Goal: Check status: Check status

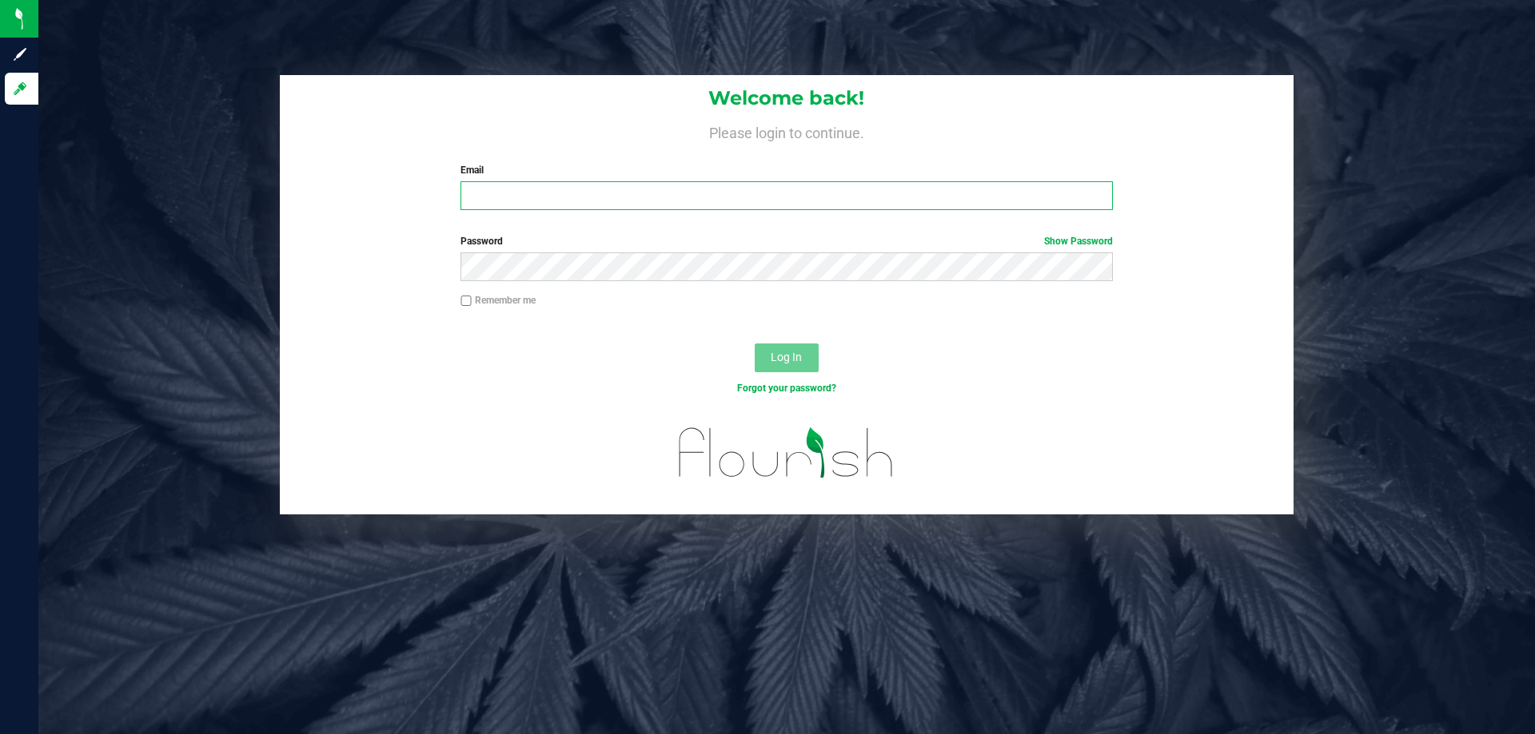
click at [509, 209] on input "Email" at bounding box center [785, 195] width 651 height 29
type input "[EMAIL_ADDRESS][DOMAIN_NAME]"
click at [754, 344] on button "Log In" at bounding box center [786, 358] width 64 height 29
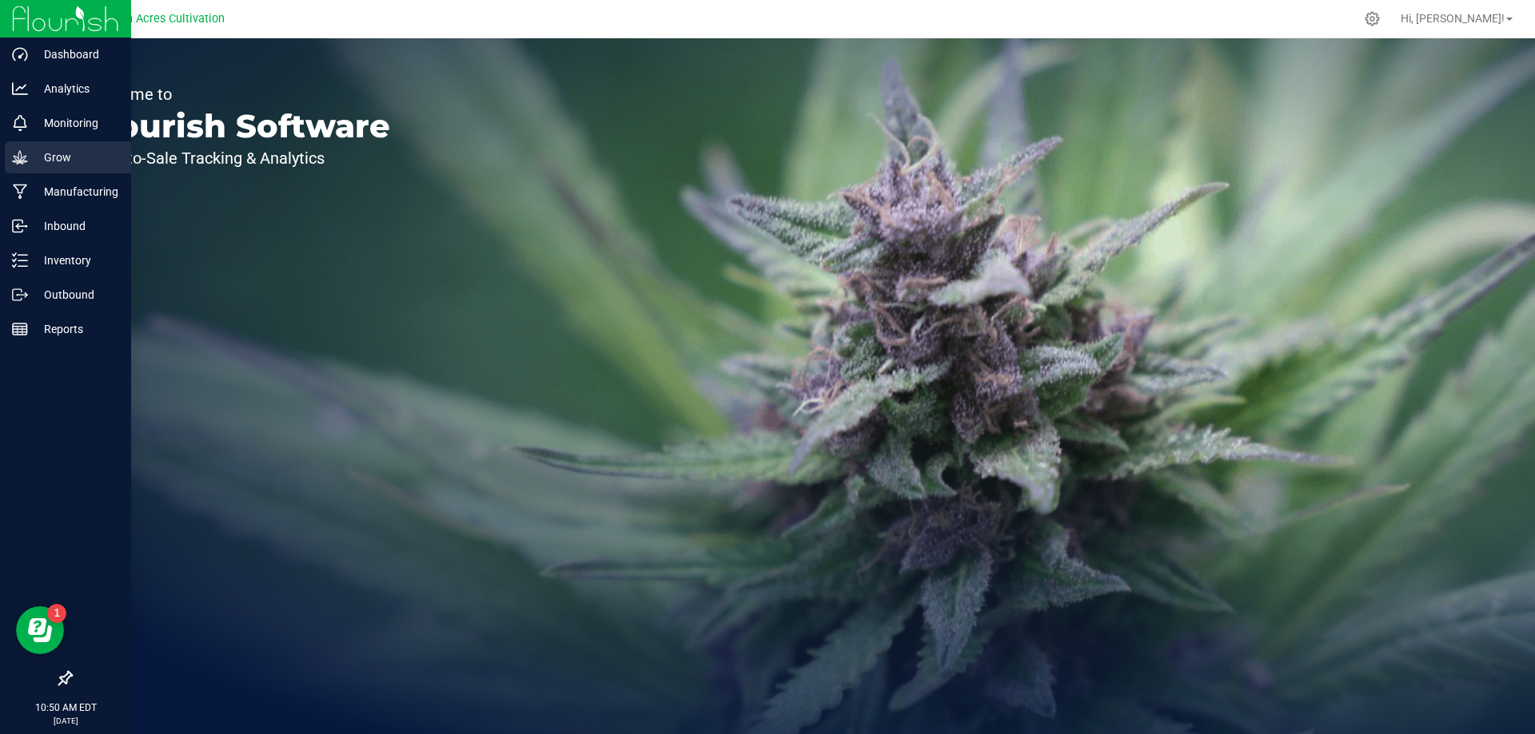
click at [91, 161] on p "Grow" at bounding box center [76, 157] width 96 height 19
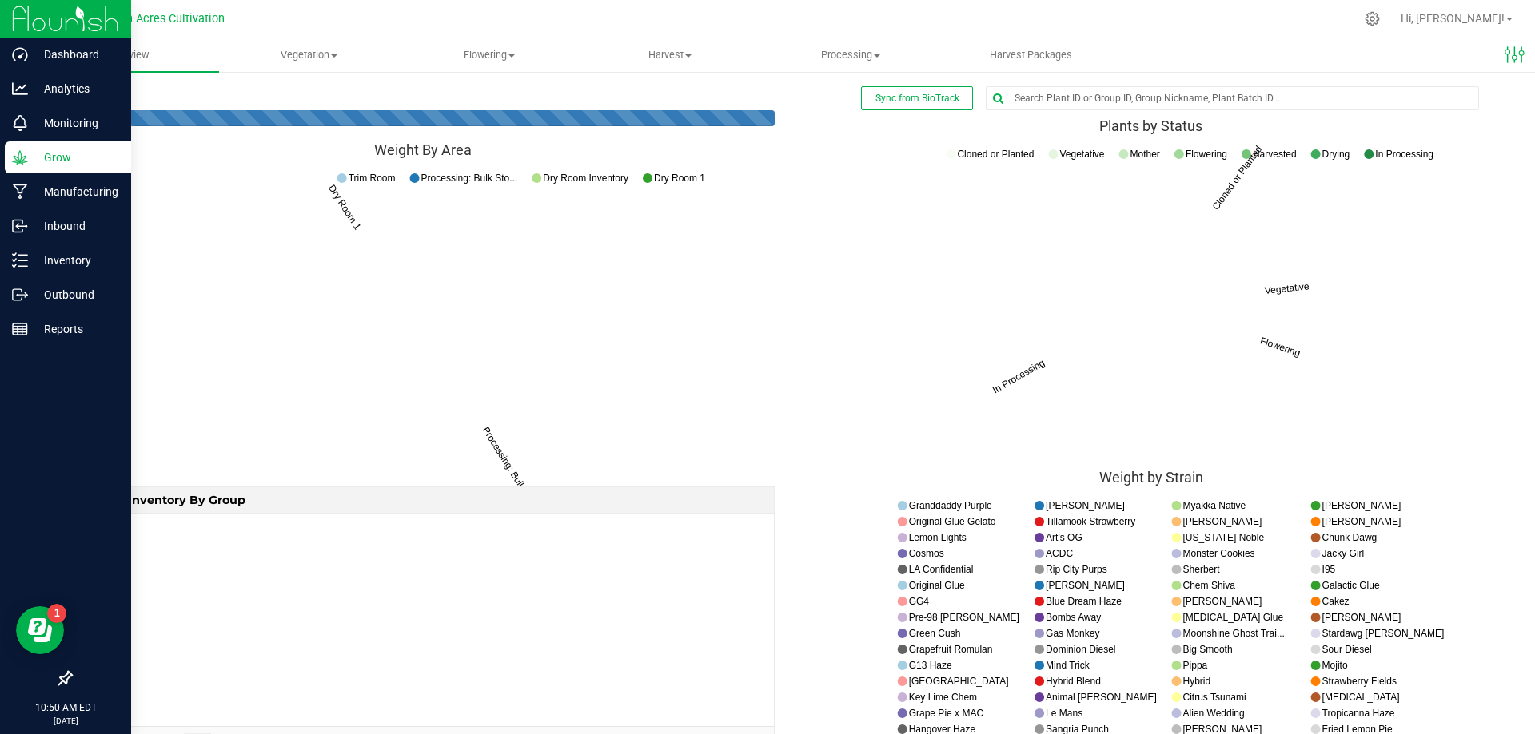
click at [74, 163] on p "Grow" at bounding box center [76, 157] width 96 height 19
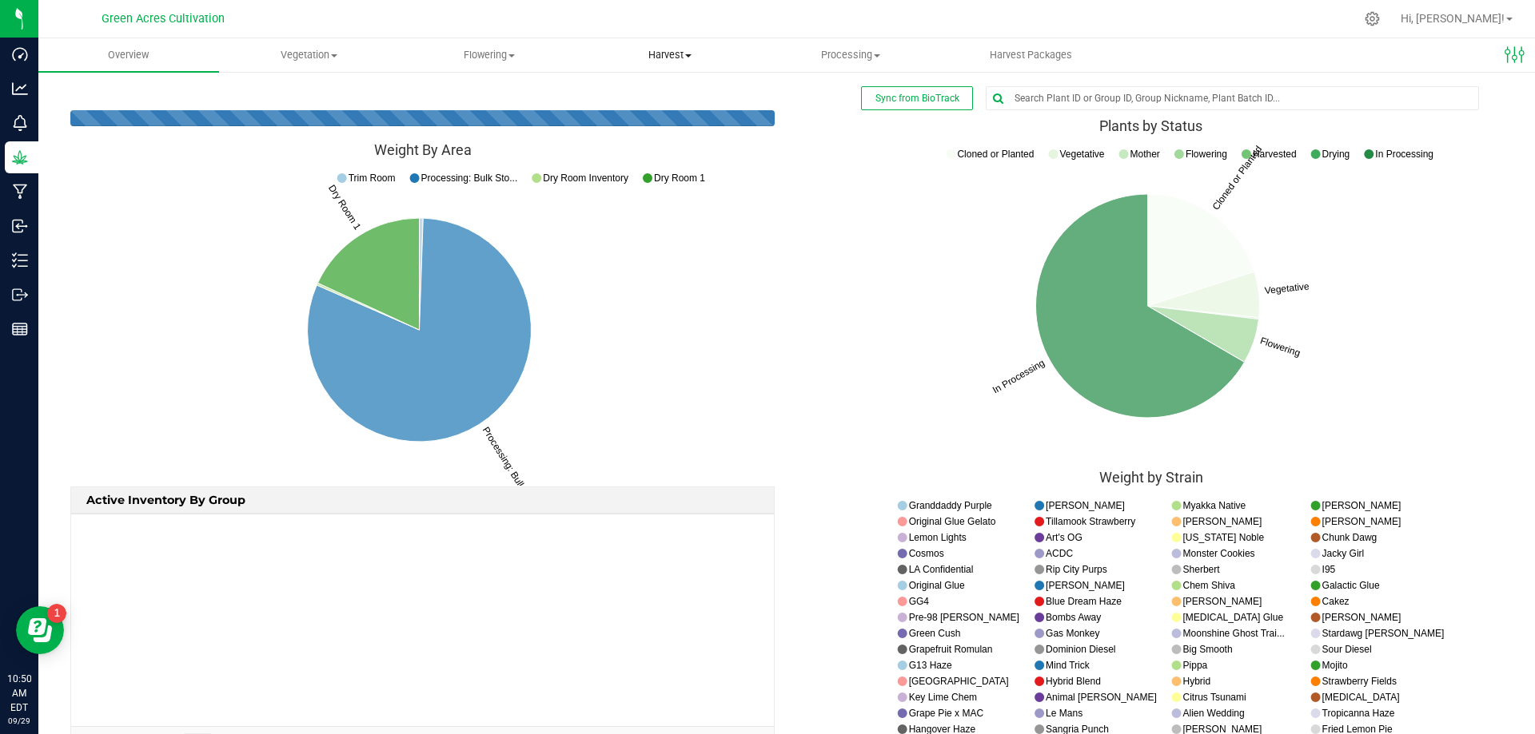
click at [645, 62] on uib-tab-heading "Harvest Harvests Harvested plants" at bounding box center [669, 55] width 179 height 32
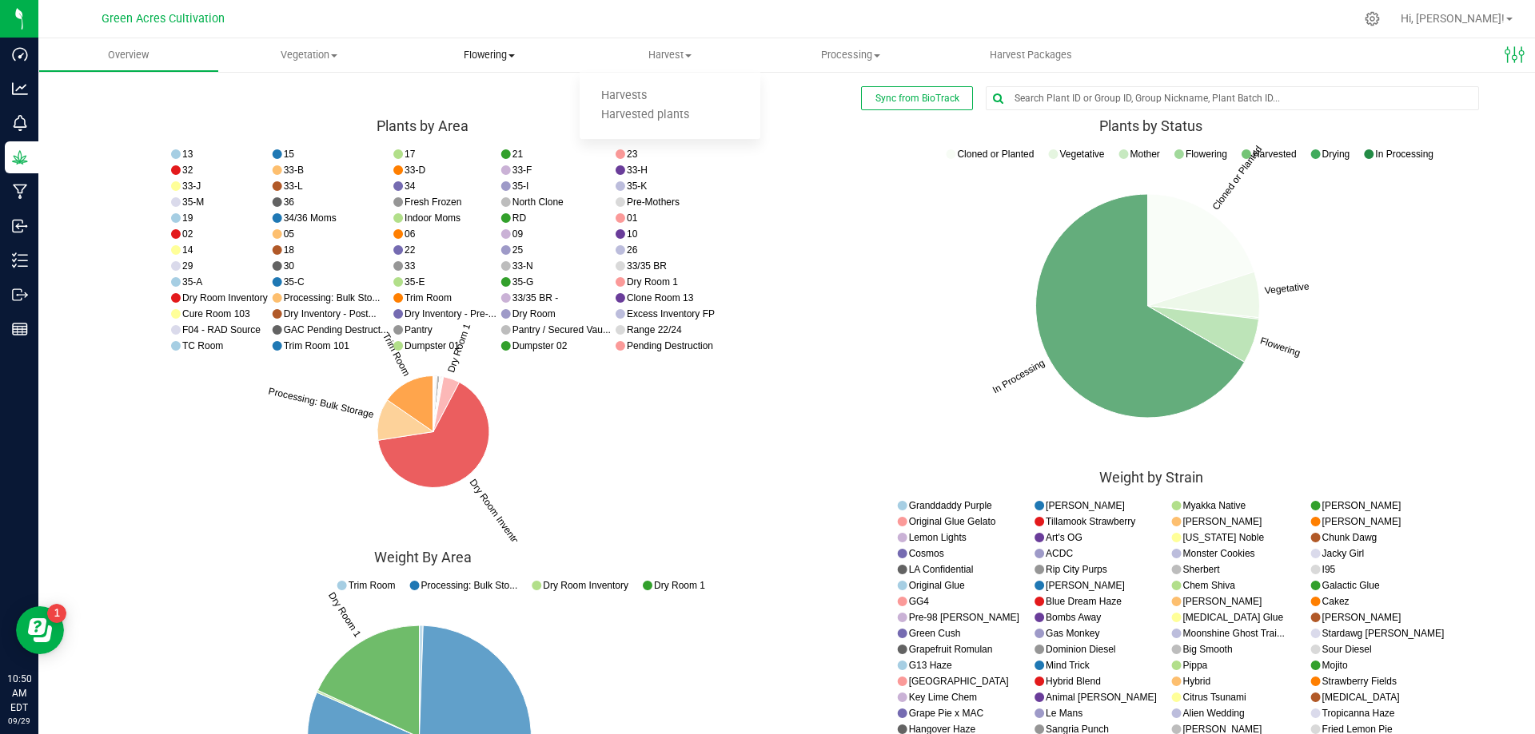
click at [516, 47] on uib-tab-heading "Flowering Create harvest Flowering groups Flowering plants Apply to plants Plan…" at bounding box center [489, 55] width 179 height 32
click at [667, 42] on uib-tab-heading "Harvest Harvests Harvested plants" at bounding box center [669, 55] width 179 height 32
click at [653, 102] on span "Harvests" at bounding box center [623, 97] width 89 height 14
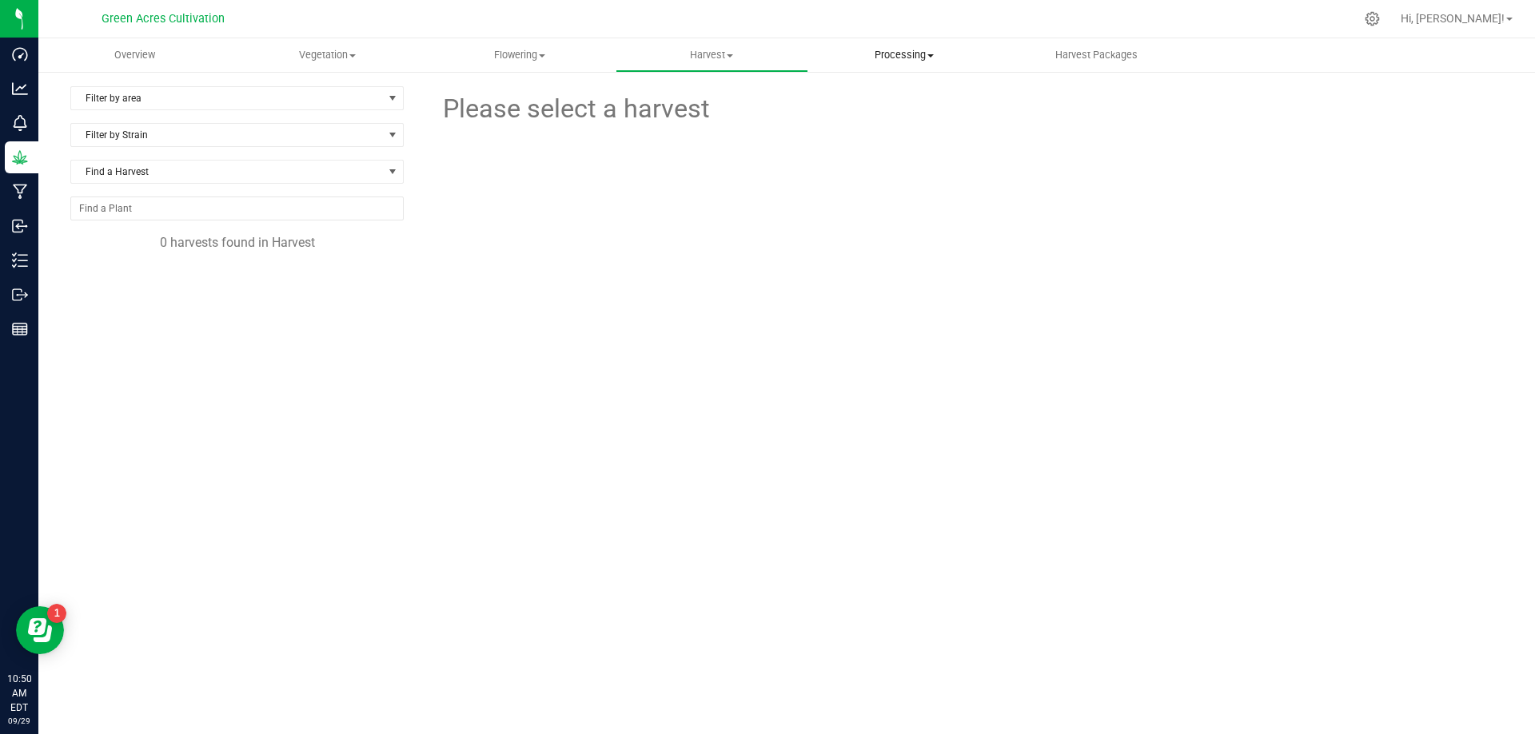
click at [878, 58] on span "Processing" at bounding box center [904, 55] width 191 height 14
click at [890, 99] on span "Processing harvests" at bounding box center [882, 97] width 148 height 14
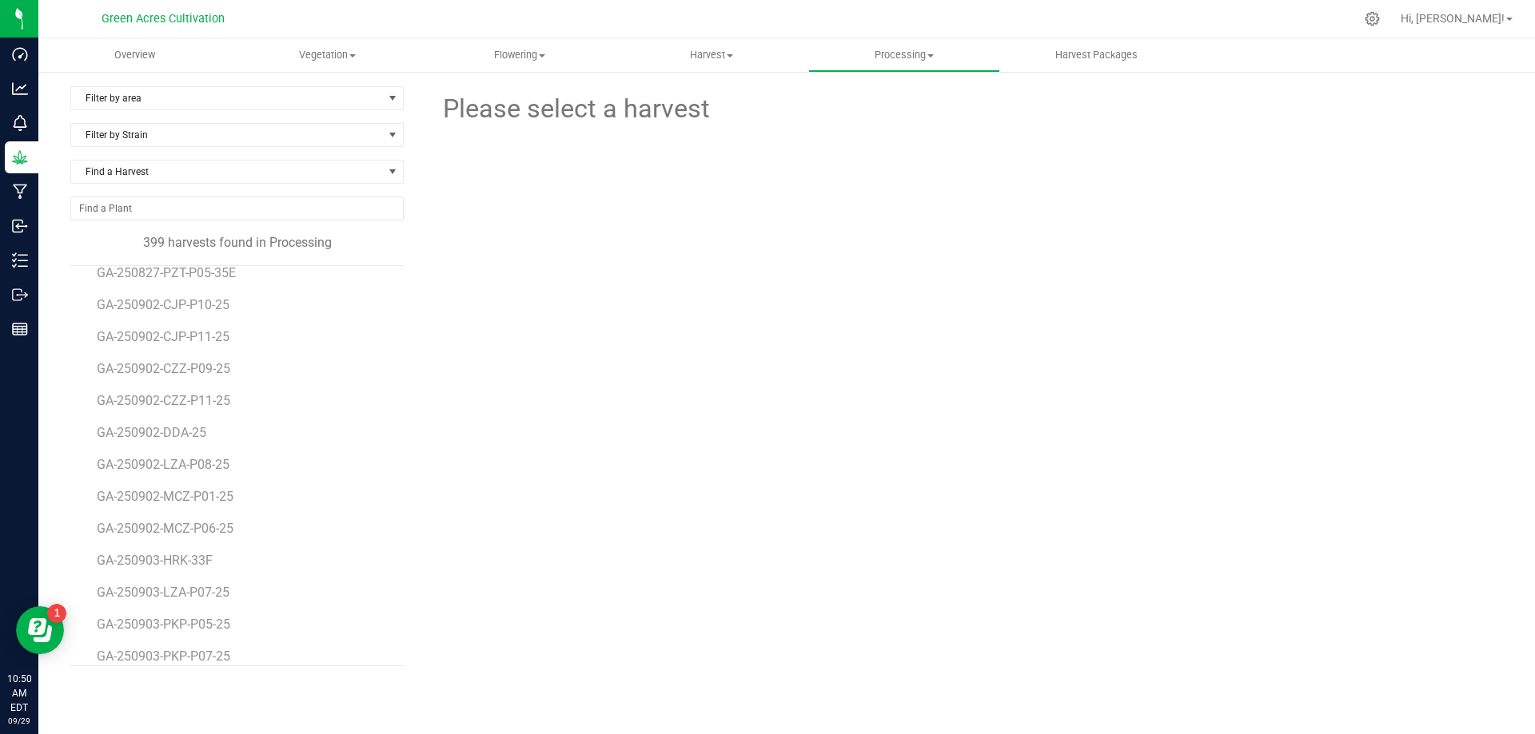
scroll to position [11589, 0]
click at [171, 437] on span "GA-250902-DDA-25" at bounding box center [154, 431] width 114 height 15
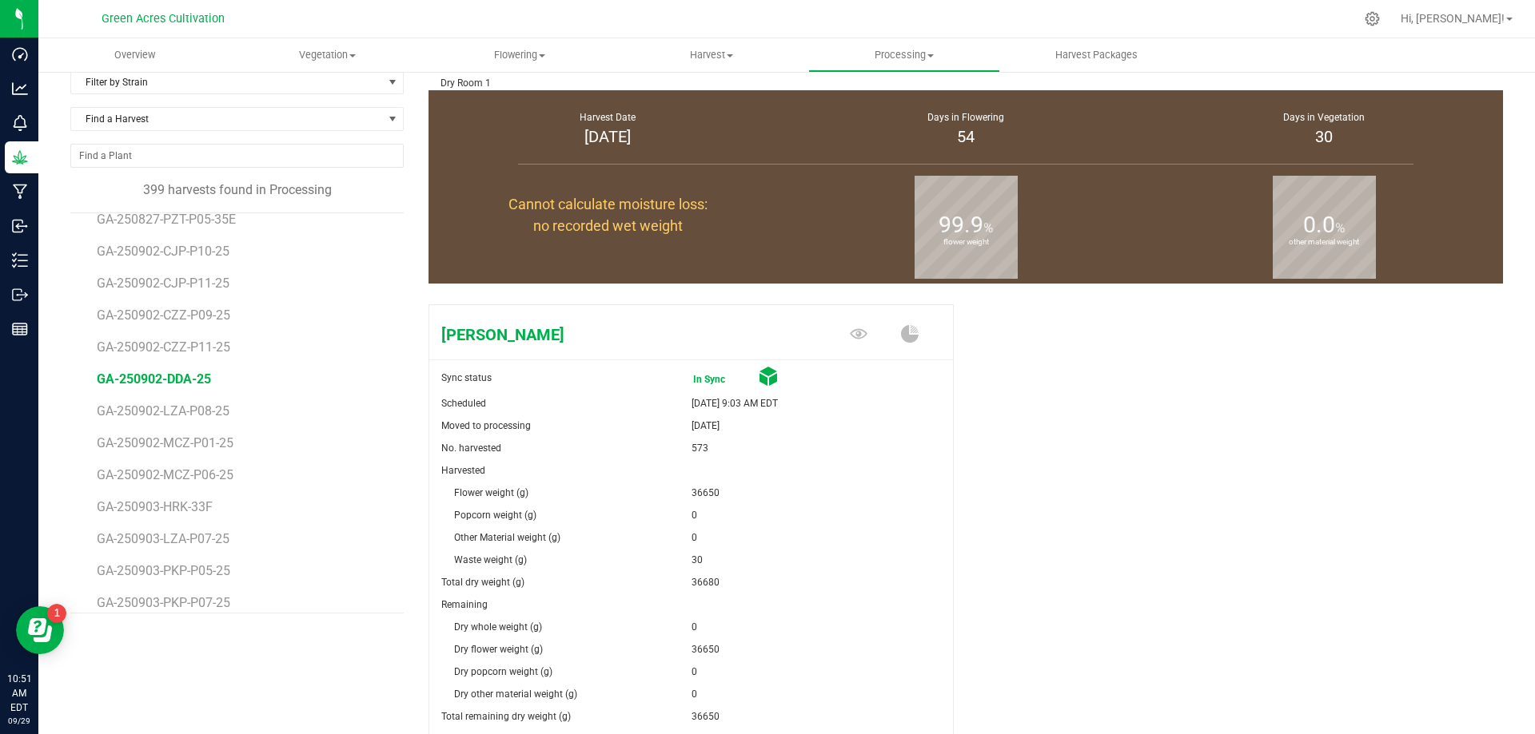
scroll to position [160, 0]
